Goal: Find specific page/section: Find specific page/section

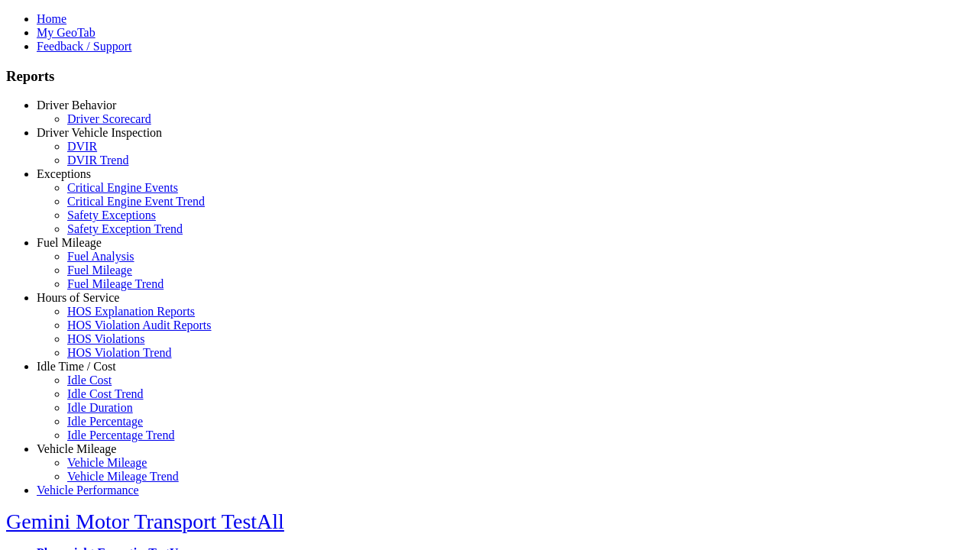
click at [88, 373] on link "Idle Time / Cost" at bounding box center [76, 366] width 79 height 13
click at [99, 401] on link "Idle Cost Trend" at bounding box center [105, 394] width 76 height 13
type input "*********"
type input "**********"
